Goal: Transaction & Acquisition: Subscribe to service/newsletter

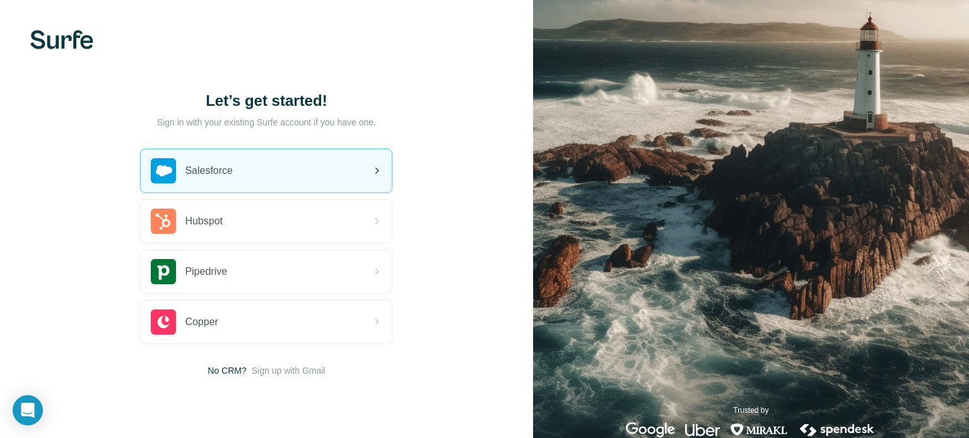
click at [266, 177] on div "Salesforce" at bounding box center [266, 170] width 251 height 43
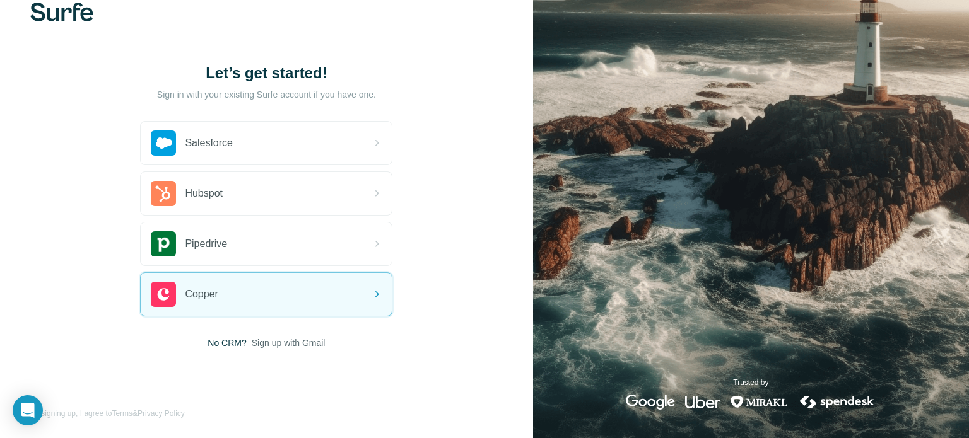
scroll to position [28, 0]
click at [275, 341] on span "Sign up with Gmail" at bounding box center [289, 342] width 74 height 13
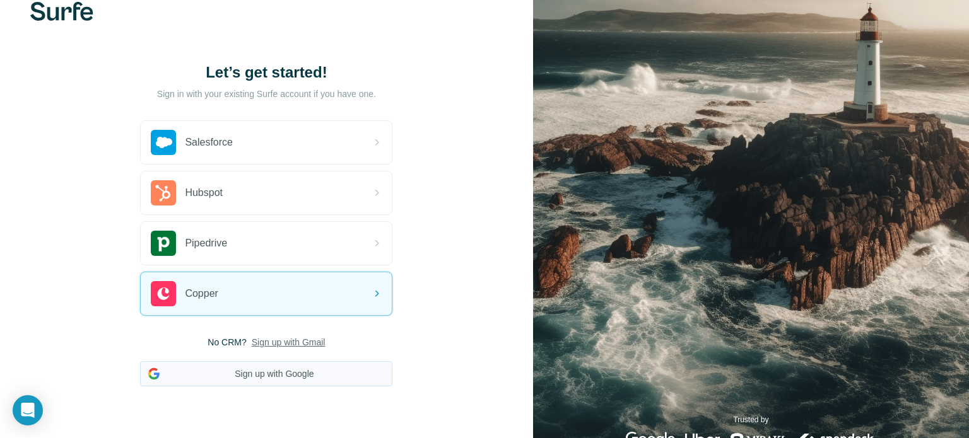
click at [272, 368] on button "Sign up with Google" at bounding box center [266, 373] width 252 height 25
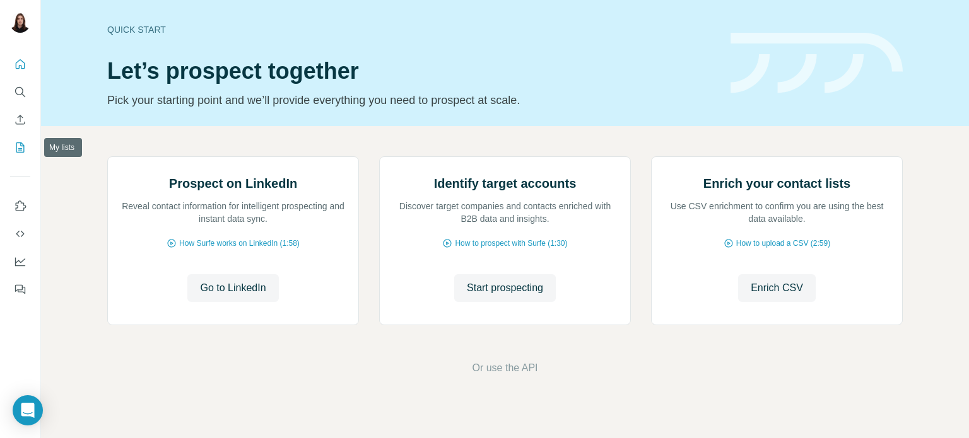
click at [17, 155] on button "My lists" at bounding box center [20, 147] width 20 height 23
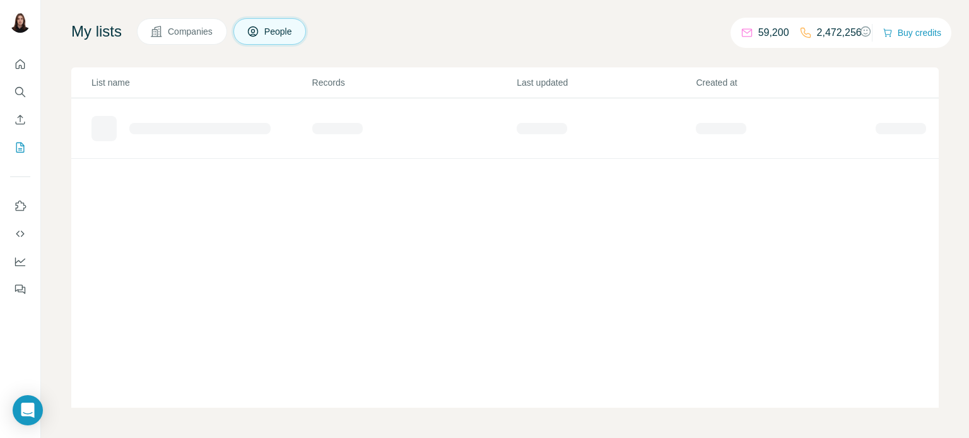
scroll to position [73, 0]
